Goal: Complete application form: Complete application form

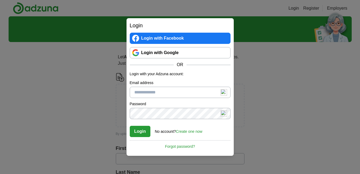
click at [315, 8] on div "Login Login with Facebook Login with Google OR Login with your Adzuna account: …" at bounding box center [180, 87] width 360 height 174
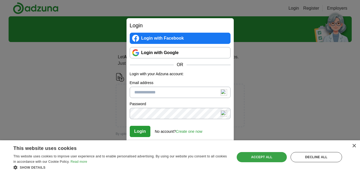
click at [257, 154] on div "Accept all" at bounding box center [262, 157] width 50 height 10
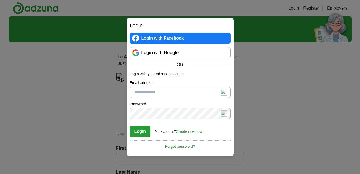
click at [190, 131] on link "Create one now" at bounding box center [189, 131] width 27 height 4
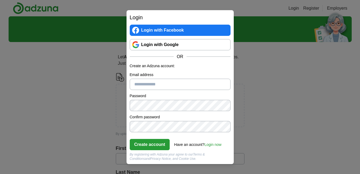
click at [140, 84] on input "Email address" at bounding box center [180, 84] width 101 height 11
type input "**********"
click at [144, 146] on button "Create account" at bounding box center [150, 144] width 40 height 11
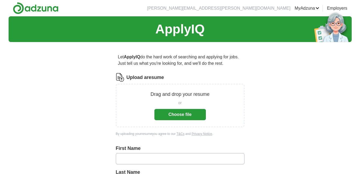
click at [178, 114] on button "Choose file" at bounding box center [179, 114] width 51 height 11
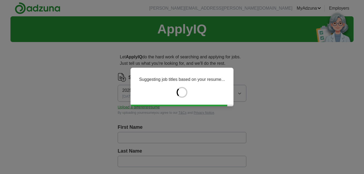
type input "******"
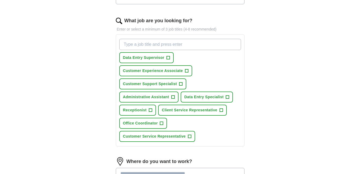
scroll to position [161, 0]
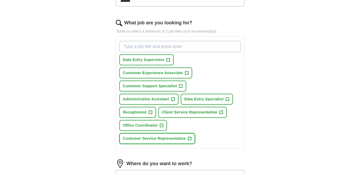
click at [151, 139] on span "Customer Service Representative" at bounding box center [154, 139] width 63 height 6
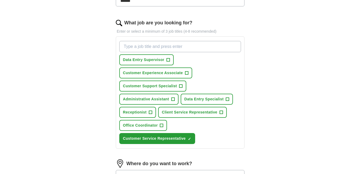
drag, startPoint x: 137, startPoint y: 44, endPoint x: 137, endPoint y: 48, distance: 3.8
click at [137, 48] on input "What job are you looking for?" at bounding box center [180, 46] width 122 height 11
type input "C"
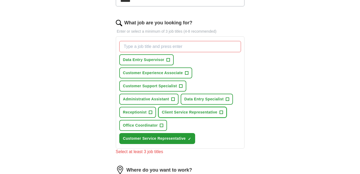
click at [196, 111] on span "Client Service Representative" at bounding box center [189, 113] width 55 height 6
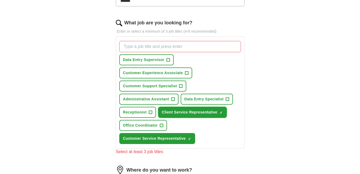
click at [195, 113] on span "Client Service Representative" at bounding box center [189, 113] width 55 height 6
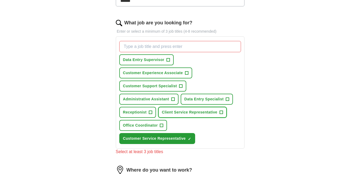
click at [174, 112] on span "Client Service Representative" at bounding box center [189, 113] width 55 height 6
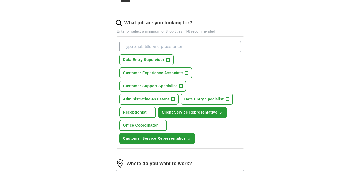
click at [141, 47] on input "What job are you looking for?" at bounding box center [180, 46] width 122 height 11
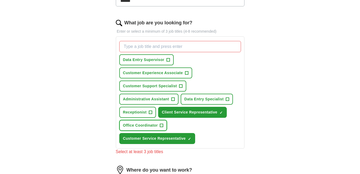
click at [154, 126] on span "Office Coordinator" at bounding box center [140, 126] width 35 height 6
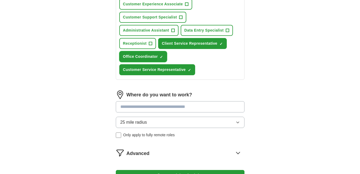
scroll to position [241, 0]
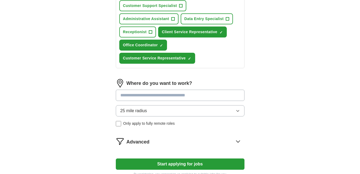
click at [147, 97] on input at bounding box center [180, 95] width 129 height 11
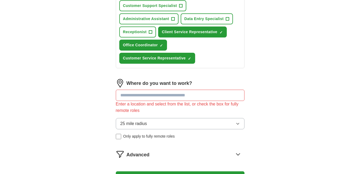
click at [129, 92] on input at bounding box center [180, 95] width 129 height 11
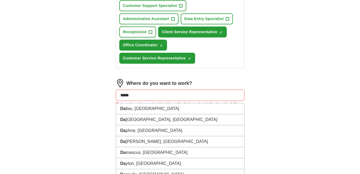
type input "******"
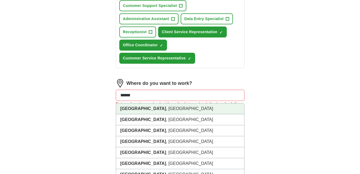
click at [133, 111] on li "Dallas , TX" at bounding box center [180, 108] width 128 height 11
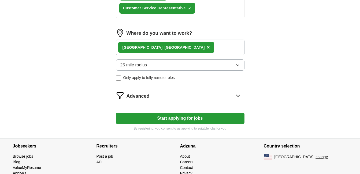
scroll to position [295, 0]
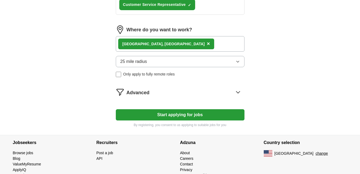
click at [185, 116] on button "Start applying for jobs" at bounding box center [180, 114] width 129 height 11
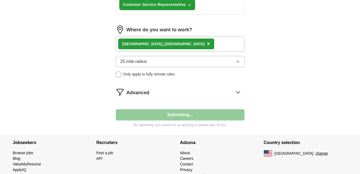
select select "**"
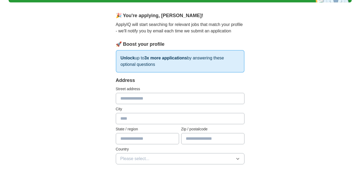
scroll to position [54, 0]
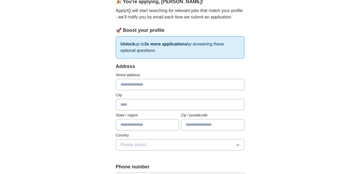
drag, startPoint x: 127, startPoint y: 82, endPoint x: 127, endPoint y: 87, distance: 4.8
click at [127, 84] on input "text" at bounding box center [180, 84] width 129 height 11
type input "**********"
type input "*******"
type input "**"
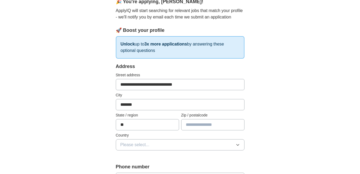
type input "*****"
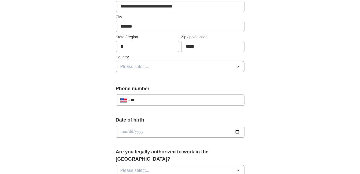
scroll to position [134, 0]
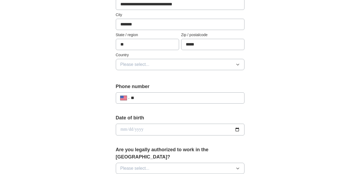
click at [239, 66] on icon "button" at bounding box center [238, 64] width 4 height 4
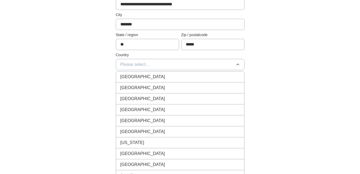
click at [140, 88] on span "United States" at bounding box center [142, 88] width 45 height 6
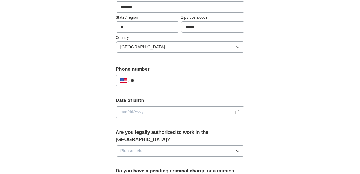
scroll to position [161, 0]
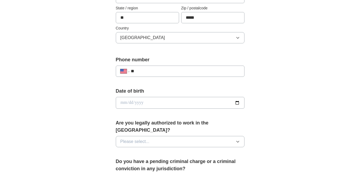
click at [161, 70] on input "**" at bounding box center [185, 71] width 109 height 6
type input "**********"
click at [125, 103] on input "date" at bounding box center [180, 103] width 129 height 12
type input "**********"
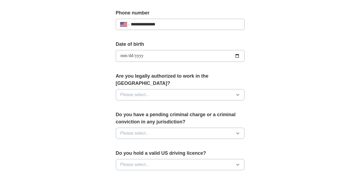
scroll to position [214, 0]
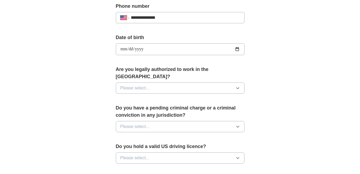
click at [238, 86] on icon "button" at bounding box center [238, 88] width 4 height 4
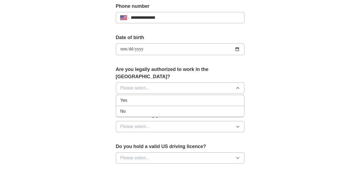
click at [160, 97] on div "Yes" at bounding box center [180, 100] width 120 height 6
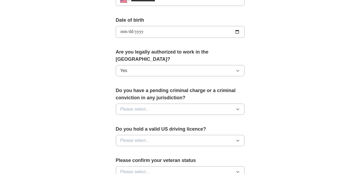
scroll to position [241, 0]
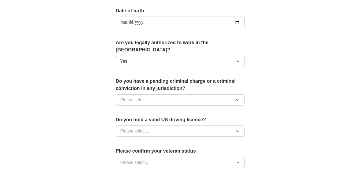
click at [237, 99] on icon "button" at bounding box center [237, 99] width 2 height 1
click at [136, 120] on div "No" at bounding box center [180, 123] width 120 height 6
click at [237, 129] on icon "button" at bounding box center [238, 131] width 4 height 4
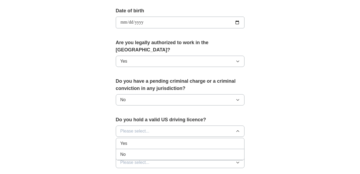
click at [158, 140] on div "Yes" at bounding box center [180, 143] width 120 height 6
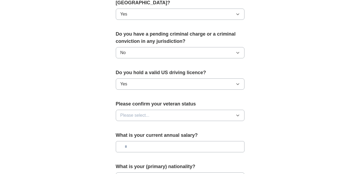
scroll to position [295, 0]
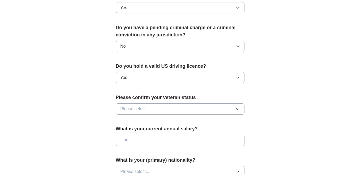
click at [239, 107] on icon "button" at bounding box center [238, 109] width 4 height 4
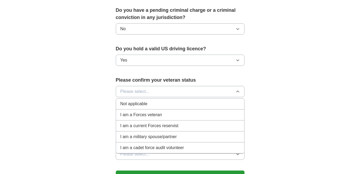
scroll to position [322, 0]
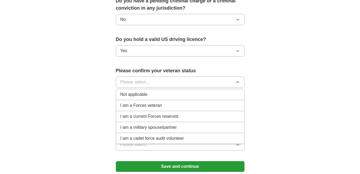
click at [152, 91] on div "Not applicable" at bounding box center [180, 94] width 120 height 6
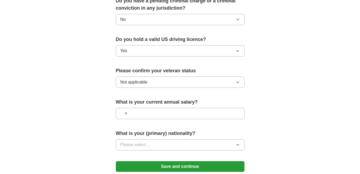
click at [169, 108] on input "text" at bounding box center [180, 113] width 129 height 11
type input "**"
click at [237, 144] on icon "button" at bounding box center [237, 144] width 2 height 1
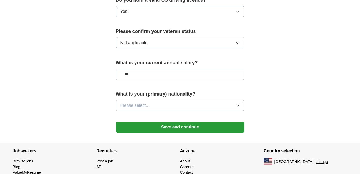
scroll to position [377, 0]
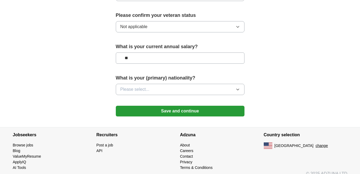
click at [236, 87] on icon "button" at bounding box center [238, 89] width 4 height 4
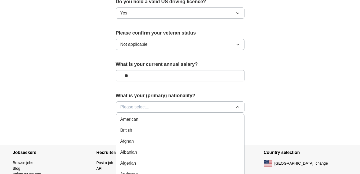
scroll to position [350, 0]
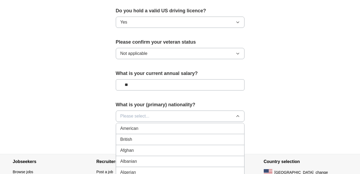
click at [145, 125] on div "American" at bounding box center [180, 128] width 120 height 6
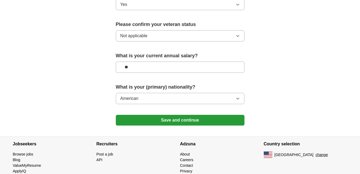
scroll to position [377, 0]
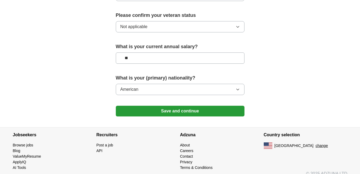
click at [183, 106] on button "Save and continue" at bounding box center [180, 111] width 129 height 11
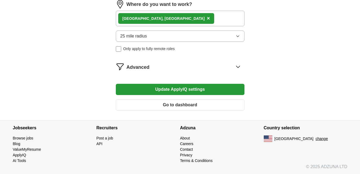
scroll to position [307, 0]
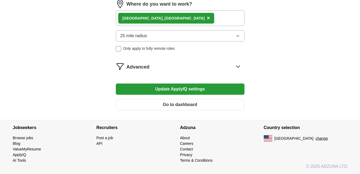
click at [172, 88] on button "Update ApplyIQ settings" at bounding box center [180, 89] width 129 height 11
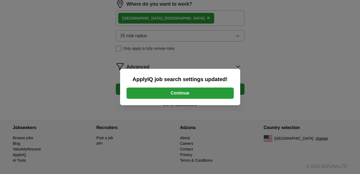
click at [195, 98] on button "Continue" at bounding box center [179, 93] width 107 height 11
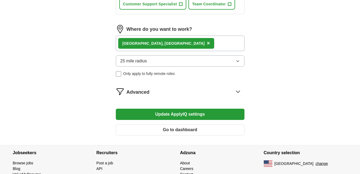
scroll to position [295, 0]
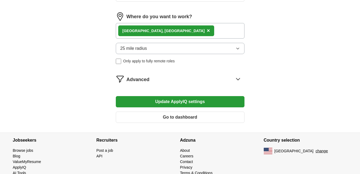
click at [240, 81] on icon at bounding box center [238, 79] width 9 height 9
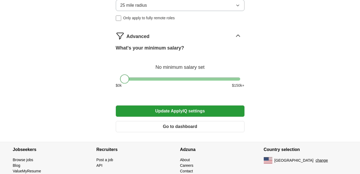
scroll to position [348, 0]
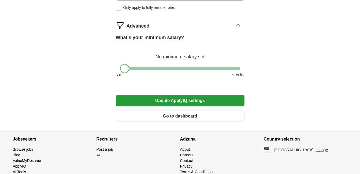
click at [126, 68] on div at bounding box center [124, 68] width 9 height 9
drag, startPoint x: 193, startPoint y: 35, endPoint x: 181, endPoint y: 40, distance: 12.2
click at [191, 39] on div "What's your minimum salary?" at bounding box center [180, 37] width 129 height 7
click at [158, 37] on label "What's your minimum salary?" at bounding box center [150, 37] width 68 height 7
drag, startPoint x: 130, startPoint y: 69, endPoint x: 129, endPoint y: 72, distance: 2.9
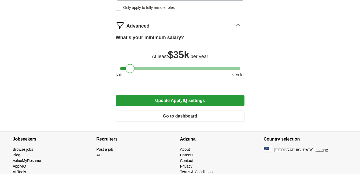
click at [130, 70] on div at bounding box center [180, 68] width 120 height 3
click at [133, 70] on div at bounding box center [129, 68] width 9 height 9
click at [185, 57] on span "$ 35k" at bounding box center [178, 54] width 21 height 11
click at [169, 57] on span "$ 35k" at bounding box center [178, 54] width 21 height 11
click at [192, 55] on span "per year" at bounding box center [200, 56] width 18 height 5
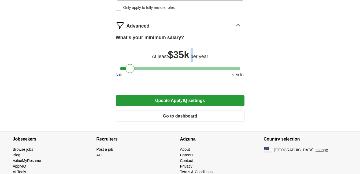
drag, startPoint x: 192, startPoint y: 55, endPoint x: 233, endPoint y: 24, distance: 51.7
click at [233, 24] on div "Advanced" at bounding box center [185, 25] width 118 height 9
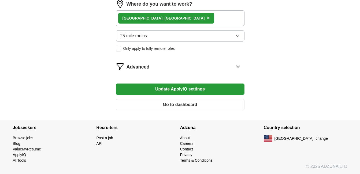
scroll to position [307, 0]
click at [237, 65] on icon at bounding box center [238, 66] width 9 height 9
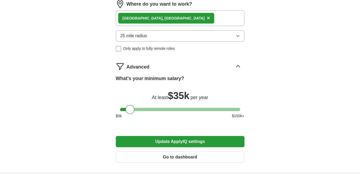
scroll to position [348, 0]
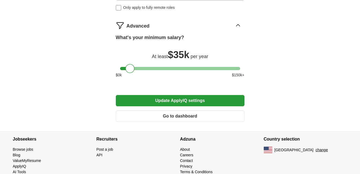
click at [243, 77] on span "$ 150 k+" at bounding box center [238, 75] width 12 height 6
click at [194, 55] on span "per year" at bounding box center [200, 56] width 18 height 5
drag, startPoint x: 146, startPoint y: 27, endPoint x: 204, endPoint y: 31, distance: 58.8
click at [153, 27] on div "Advanced" at bounding box center [185, 25] width 118 height 9
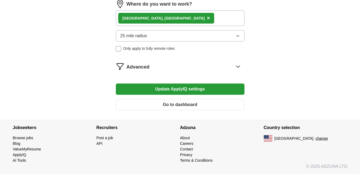
scroll to position [307, 0]
click at [238, 67] on icon at bounding box center [238, 66] width 9 height 9
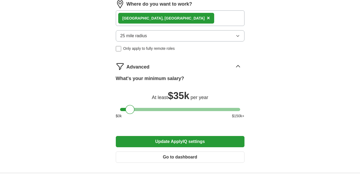
scroll to position [348, 0]
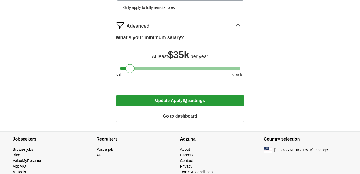
click at [238, 75] on span "$ 150 k+" at bounding box center [238, 75] width 12 height 6
click at [233, 75] on span "$ 150 k+" at bounding box center [238, 75] width 12 height 6
click at [129, 69] on div at bounding box center [129, 68] width 9 height 9
click at [118, 75] on span "$ 0 k" at bounding box center [119, 75] width 6 height 6
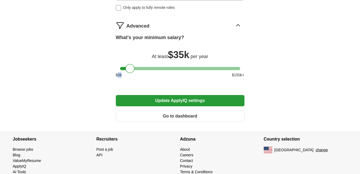
click at [118, 75] on span "$ 0 k" at bounding box center [119, 75] width 6 height 6
click at [180, 102] on button "Update ApplyIQ settings" at bounding box center [180, 100] width 129 height 11
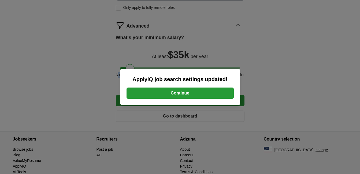
click at [183, 92] on button "Continue" at bounding box center [179, 93] width 107 height 11
